Goal: Information Seeking & Learning: Learn about a topic

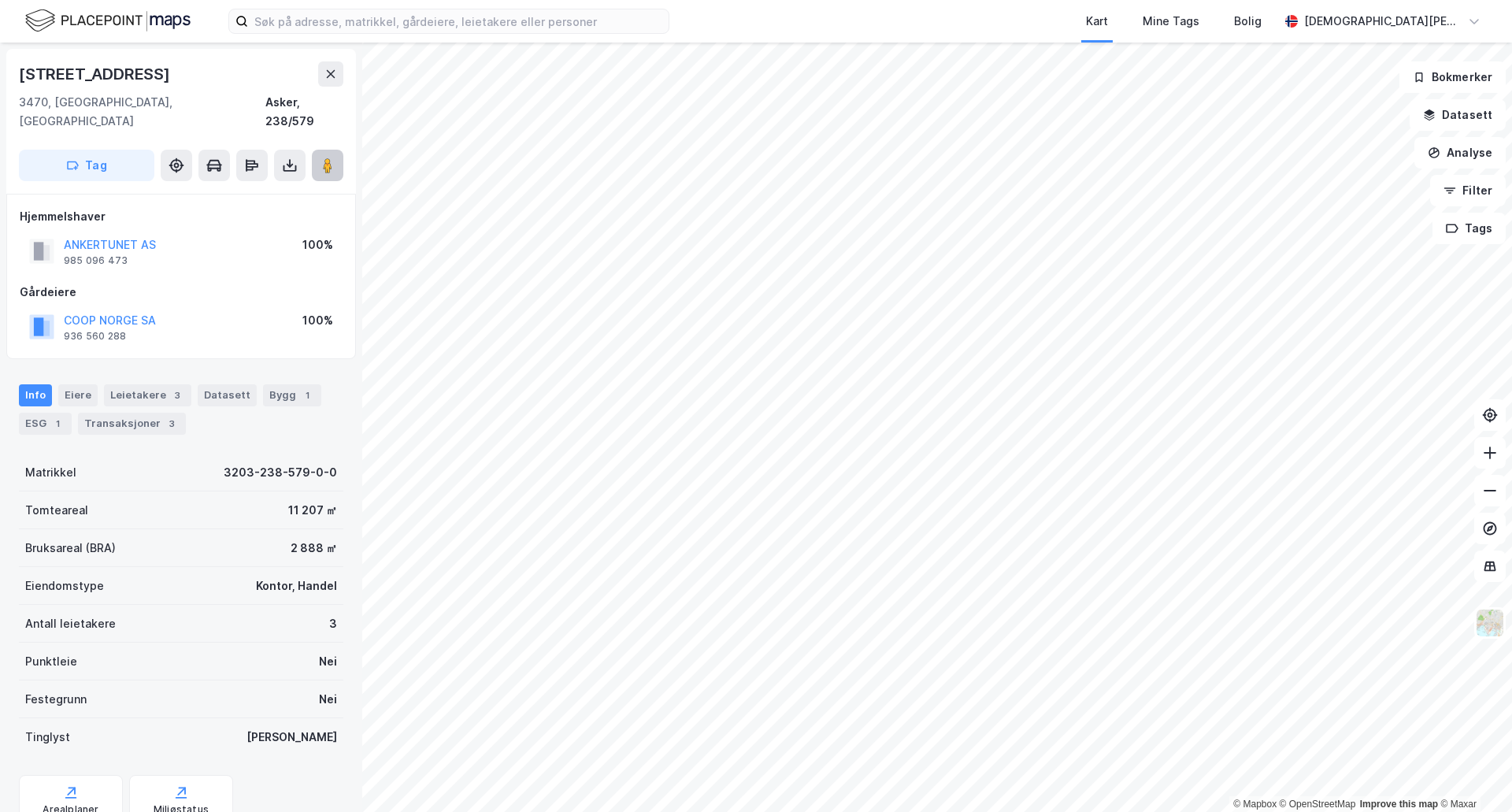
click at [316, 149] on button at bounding box center [328, 165] width 32 height 32
click at [144, 386] on div "Leietakere 3" at bounding box center [148, 395] width 88 height 22
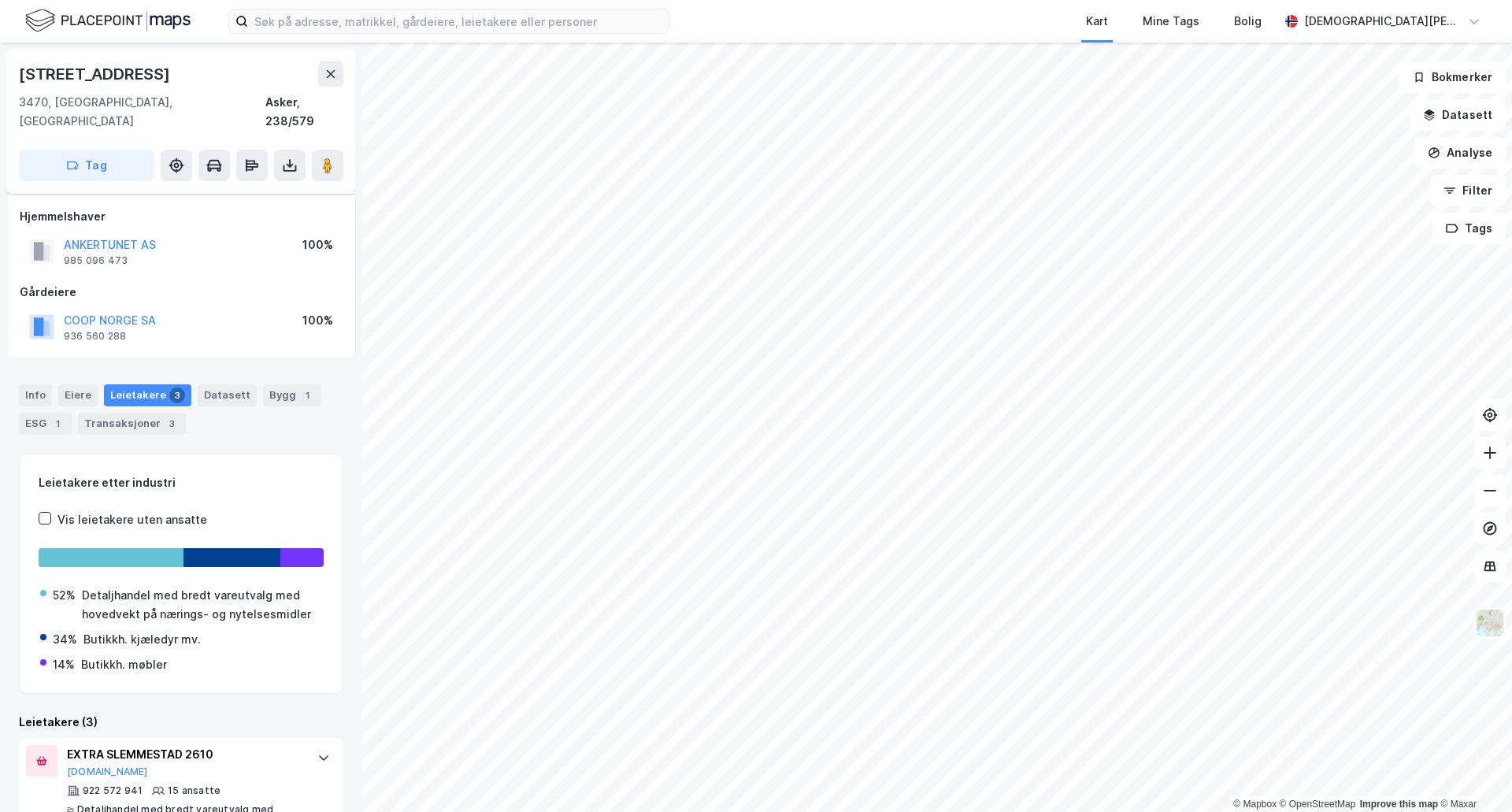
scroll to position [194, 0]
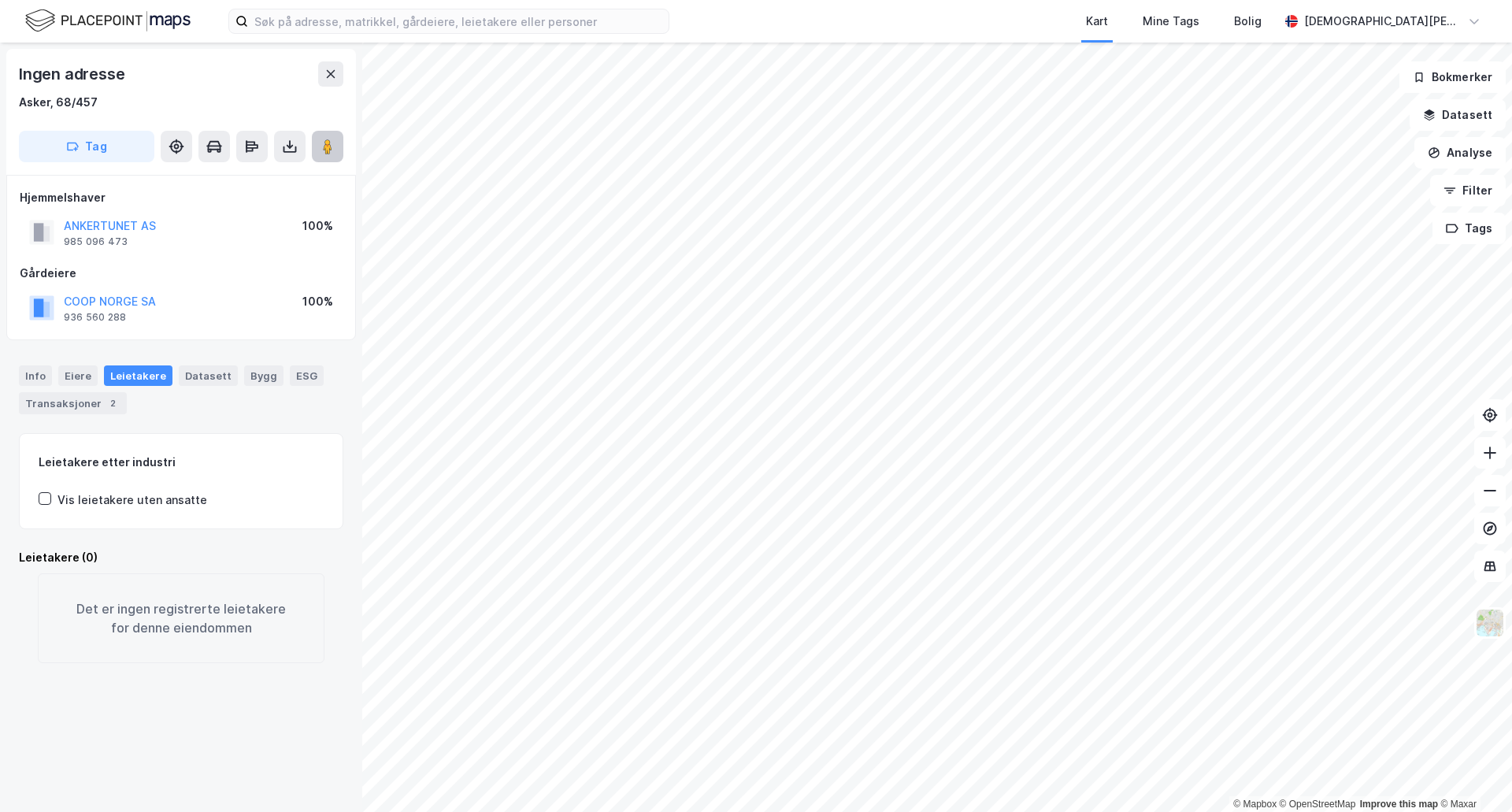
click at [318, 139] on button at bounding box center [328, 147] width 32 height 32
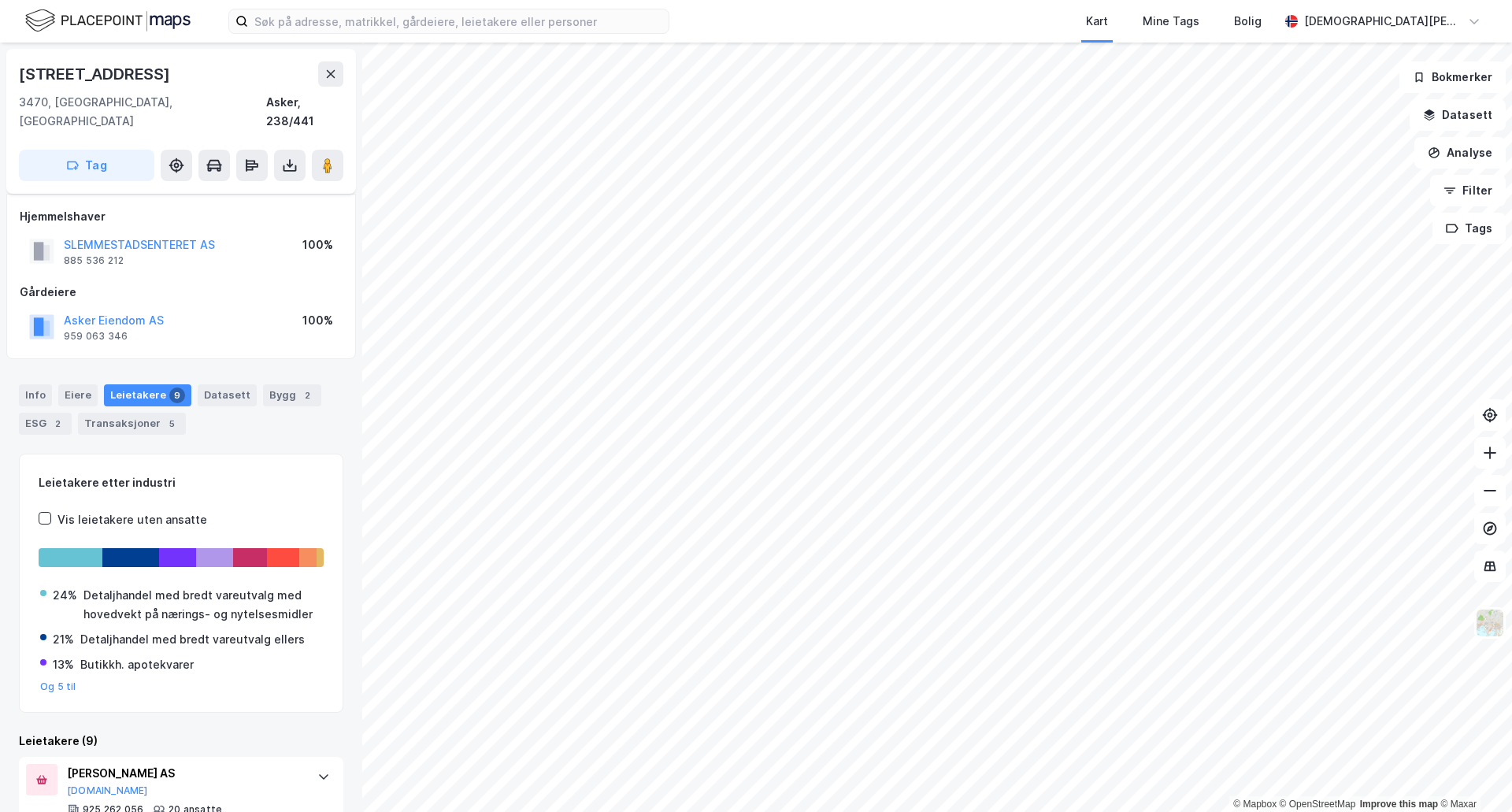
scroll to position [525, 0]
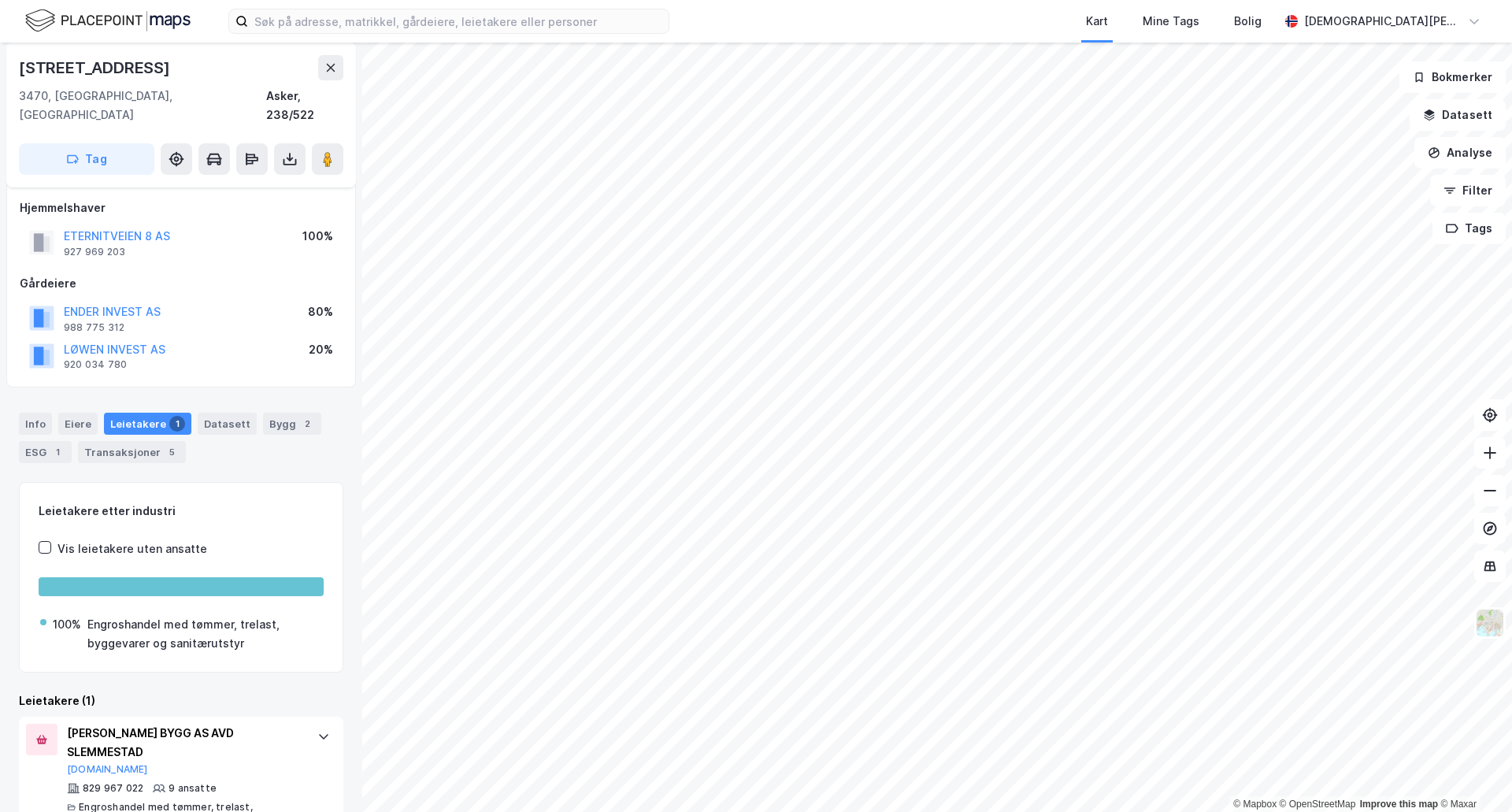
scroll to position [11, 0]
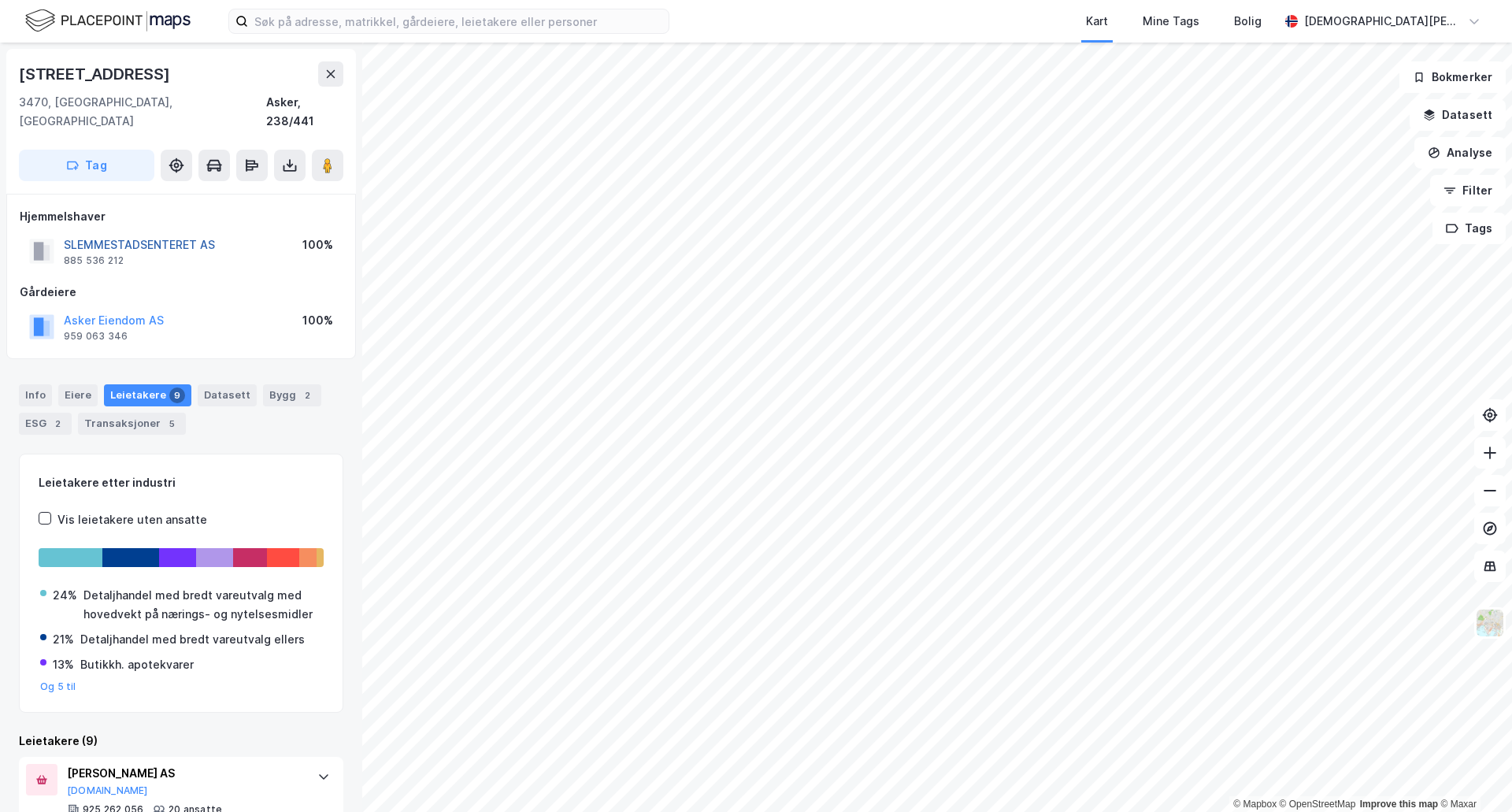
click at [0, 0] on button "SLEMMESTADSENTERET AS" at bounding box center [0, 0] width 0 height 0
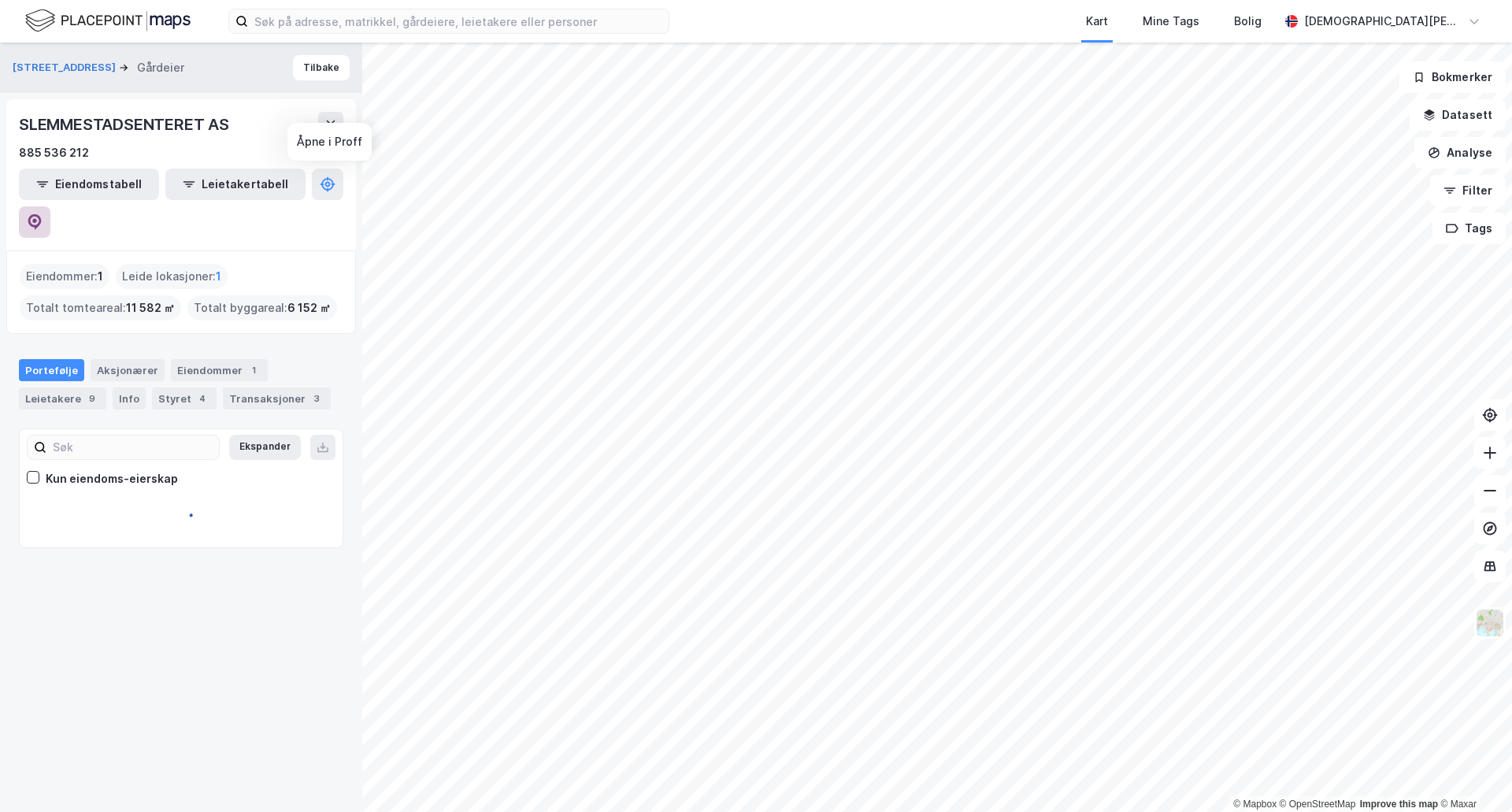
click at [42, 214] on icon at bounding box center [34, 222] width 16 height 16
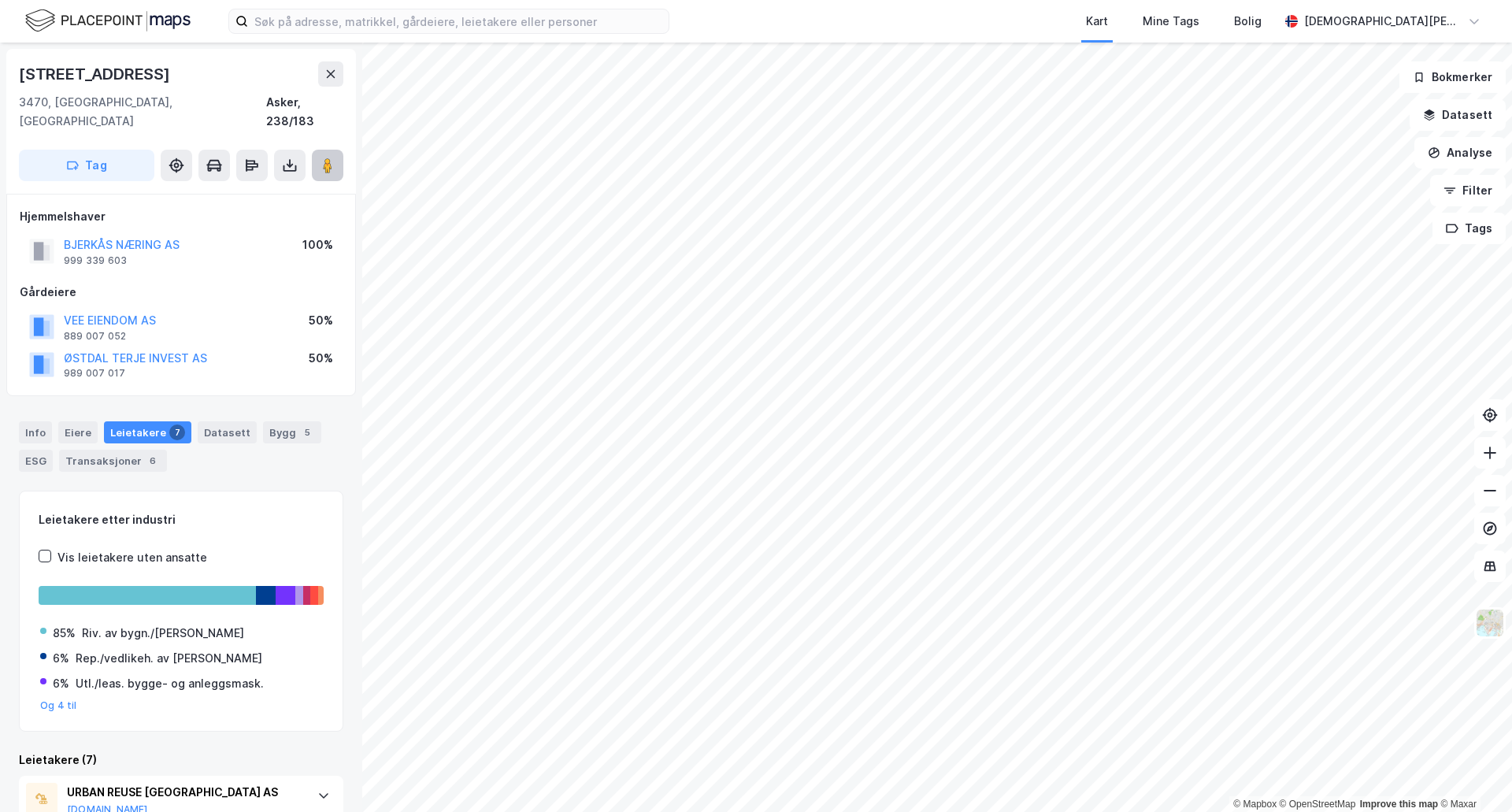
click at [325, 157] on image at bounding box center [328, 165] width 10 height 16
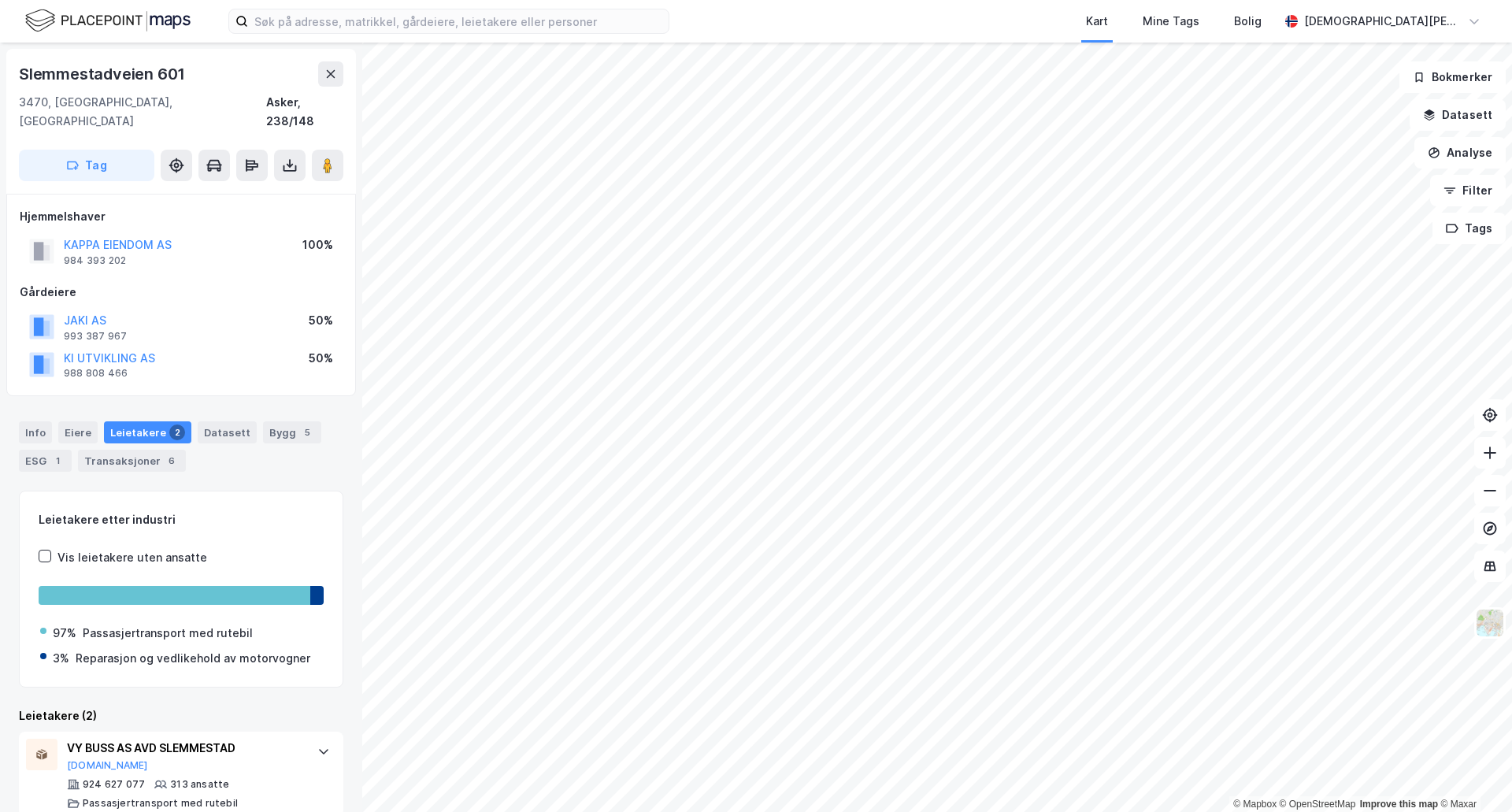
click at [716, 811] on html "Kart Mine Tags Bolig [PERSON_NAME] © Mapbox © OpenStreetMap Improve this map © …" at bounding box center [756, 406] width 1512 height 812
